Goal: Task Accomplishment & Management: Use online tool/utility

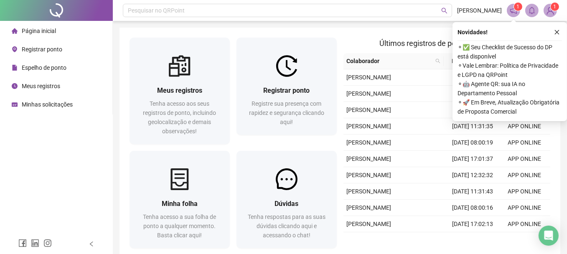
click at [502, 48] on span "⚬ ✅ Seu Checklist de Sucesso do DP está disponível" at bounding box center [510, 52] width 104 height 18
click at [458, 48] on span "⚬ ✅ Seu Checklist de Sucesso do DP está disponível" at bounding box center [510, 52] width 104 height 18
click at [502, 50] on span "⚬ ✅ Seu Checklist de Sucesso do DP está disponível" at bounding box center [510, 52] width 104 height 18
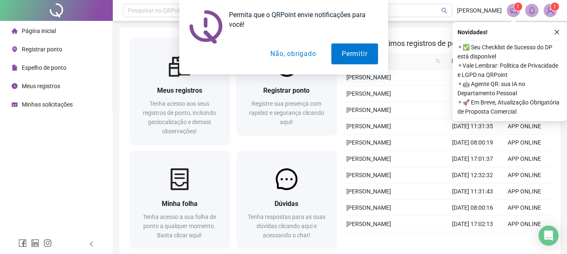
click at [556, 33] on div "Permita que o QRPoint envie notificações para você! Permitir Não, obrigado" at bounding box center [283, 37] width 567 height 74
click at [288, 53] on button "Não, obrigado" at bounding box center [293, 53] width 66 height 21
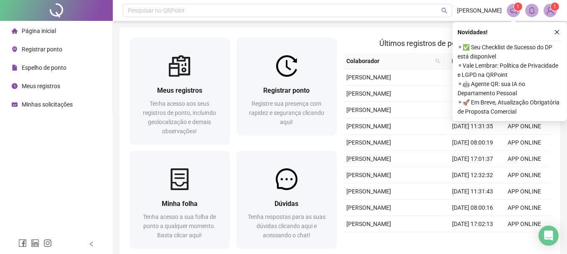
click at [559, 32] on icon "close" at bounding box center [557, 32] width 6 height 6
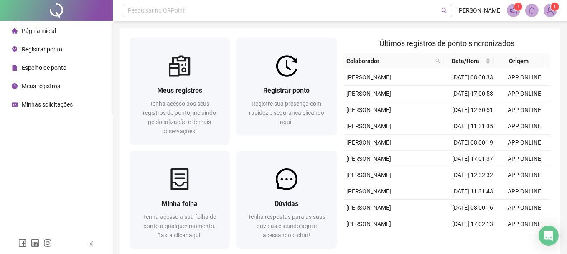
click at [38, 49] on span "Registrar ponto" at bounding box center [42, 49] width 41 height 7
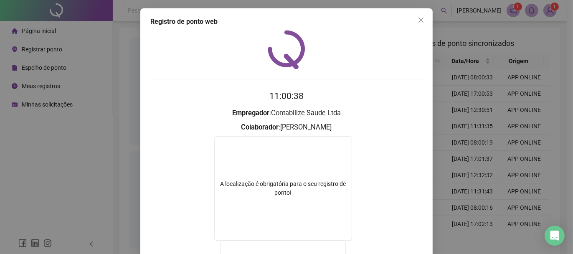
scroll to position [148, 0]
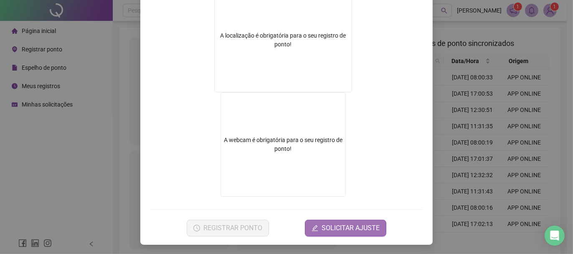
click at [348, 229] on span "SOLICITAR AJUSTE" at bounding box center [351, 228] width 58 height 10
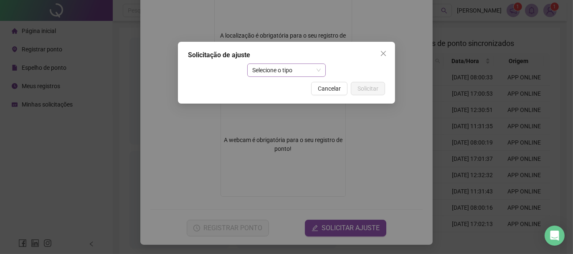
click at [263, 64] on span "Selecione o tipo" at bounding box center [286, 70] width 69 height 13
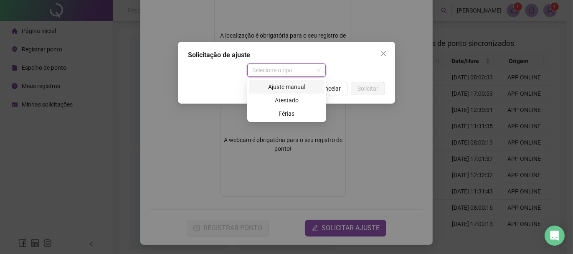
click at [272, 84] on div "Ajuste manual" at bounding box center [287, 86] width 66 height 9
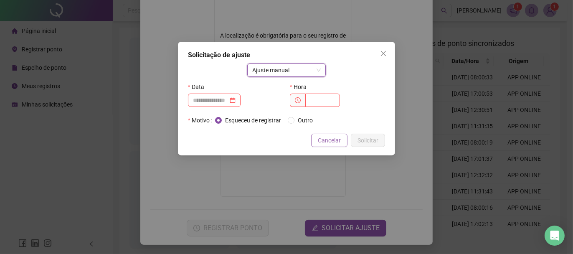
click at [324, 140] on span "Cancelar" at bounding box center [329, 140] width 23 height 9
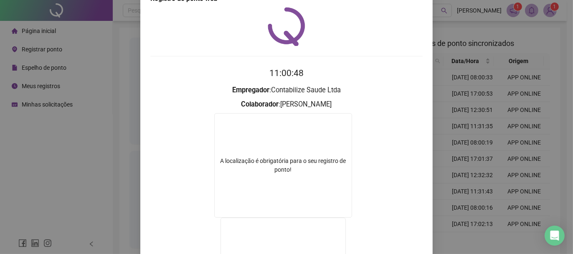
scroll to position [0, 0]
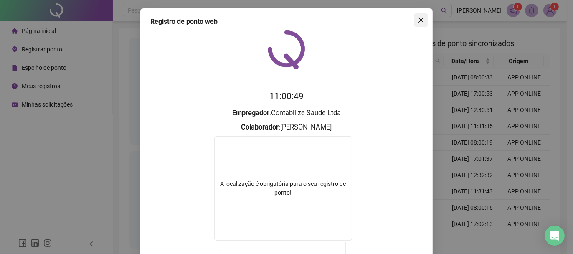
click at [418, 18] on icon "close" at bounding box center [421, 20] width 7 height 7
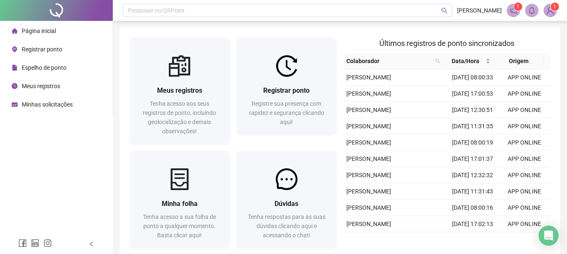
click at [53, 47] on span "Registrar ponto" at bounding box center [42, 49] width 41 height 7
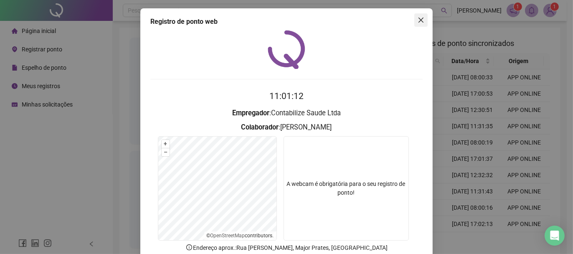
click at [420, 20] on icon "close" at bounding box center [421, 20] width 7 height 7
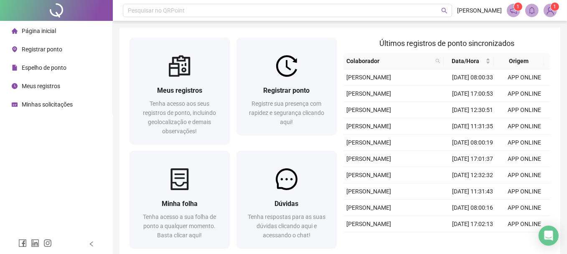
click at [513, 11] on icon "notification" at bounding box center [514, 11] width 8 height 8
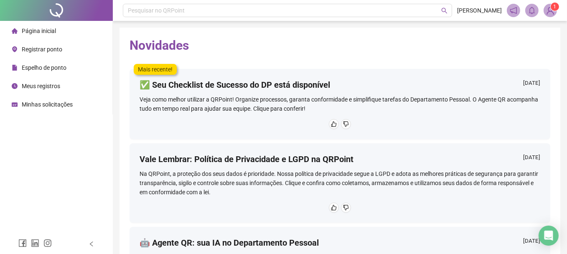
click at [219, 101] on div "Veja como melhor utilizar a QRPoint! Organize processos, garanta conformidade e…" at bounding box center [340, 104] width 401 height 18
click at [550, 13] on img at bounding box center [550, 10] width 13 height 13
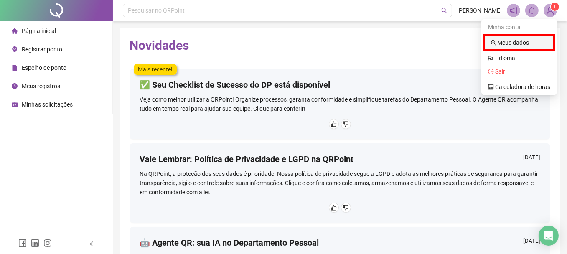
click at [519, 41] on link "Meus dados" at bounding box center [509, 42] width 39 height 7
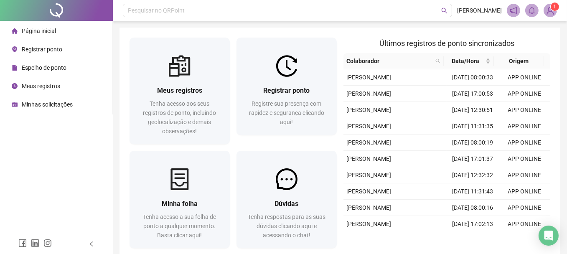
click at [45, 47] on span "Registrar ponto" at bounding box center [42, 49] width 41 height 7
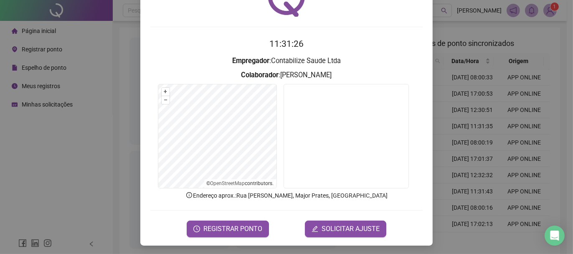
scroll to position [53, 0]
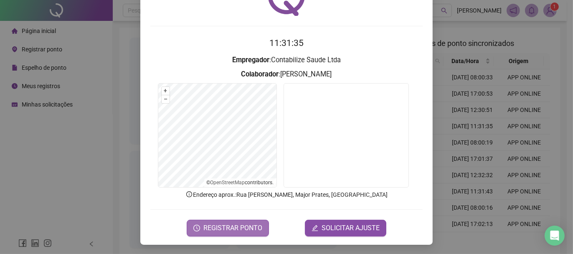
click at [232, 227] on span "REGISTRAR PONTO" at bounding box center [233, 228] width 59 height 10
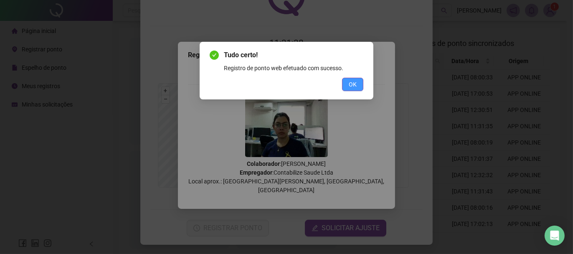
click at [357, 83] on button "OK" at bounding box center [352, 84] width 21 height 13
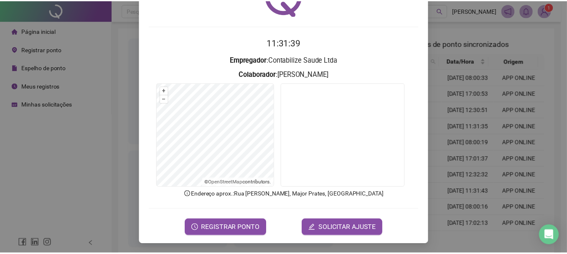
scroll to position [0, 0]
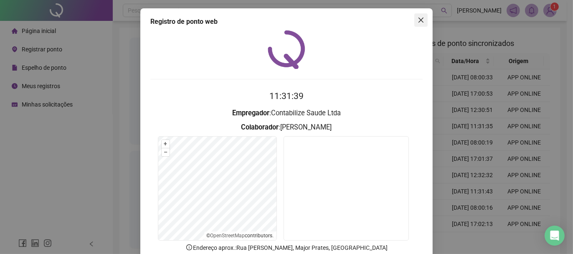
click at [420, 20] on icon "close" at bounding box center [421, 20] width 7 height 7
